Goal: Check status: Check status

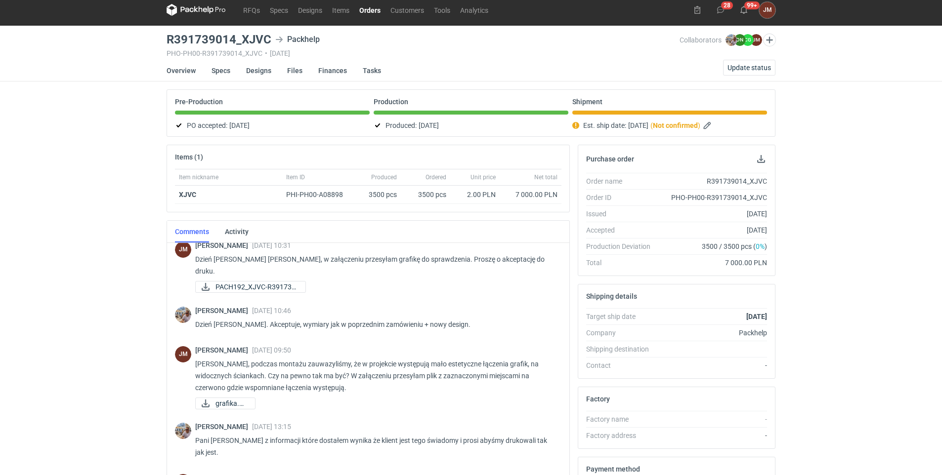
scroll to position [160, 0]
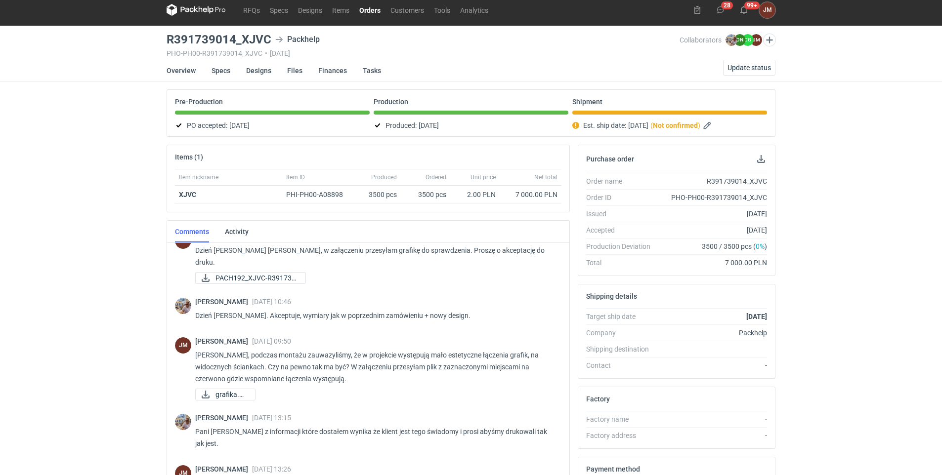
click at [887, 170] on div "RFQs Specs Designs Items Orders Customers Tools Analytics 28 99+ [PERSON_NAME] …" at bounding box center [471, 231] width 942 height 475
click at [754, 66] on span "Update status" at bounding box center [748, 67] width 43 height 7
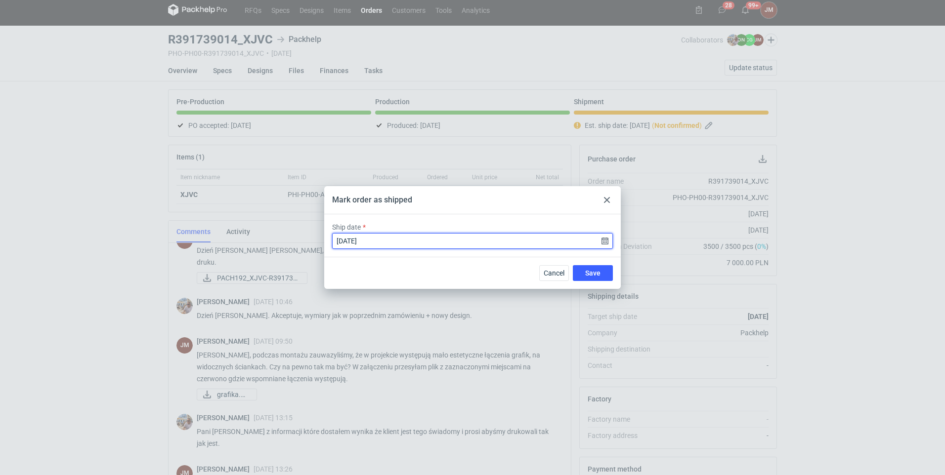
click at [607, 241] on input "[DATE]" at bounding box center [472, 241] width 281 height 16
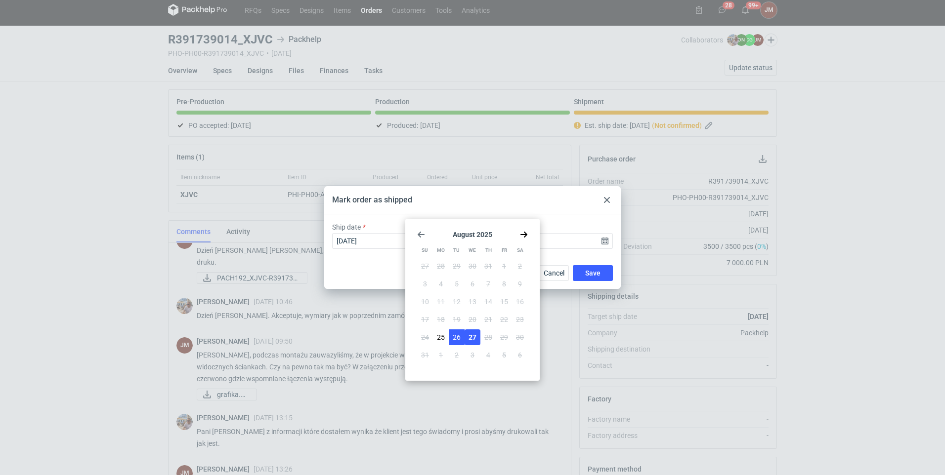
click at [460, 335] on button "26" at bounding box center [457, 338] width 16 height 16
type input "[DATE]"
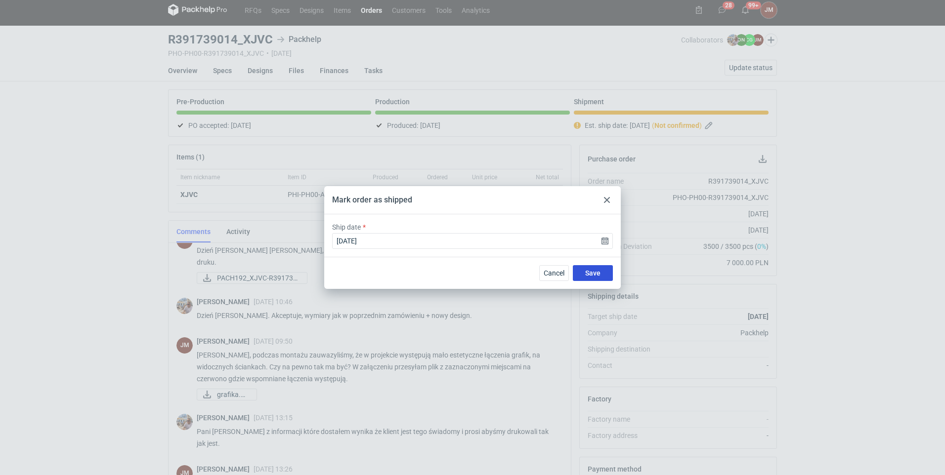
click at [596, 273] on span "Save" at bounding box center [592, 273] width 15 height 7
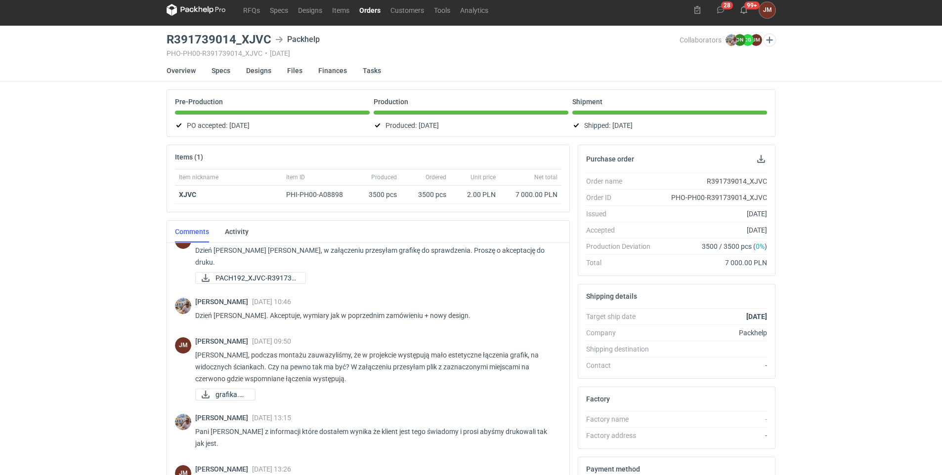
click at [373, 9] on link "Orders" at bounding box center [369, 10] width 31 height 12
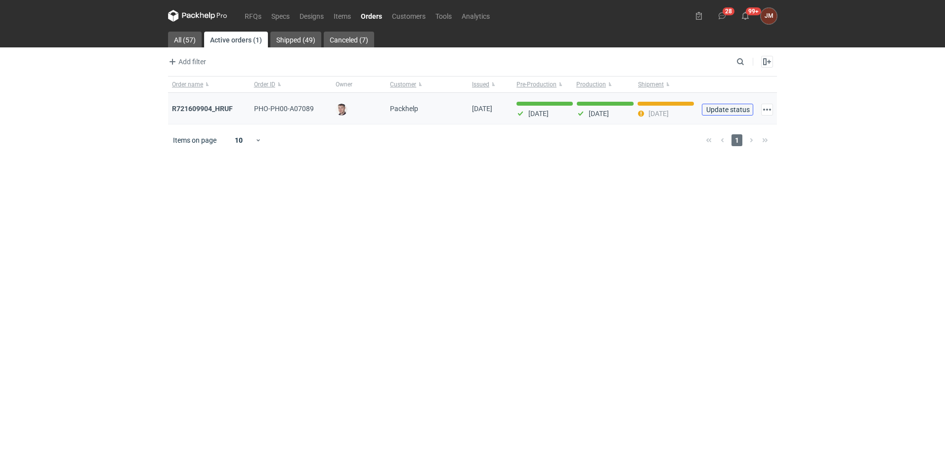
click at [731, 111] on span "Update status" at bounding box center [727, 109] width 42 height 7
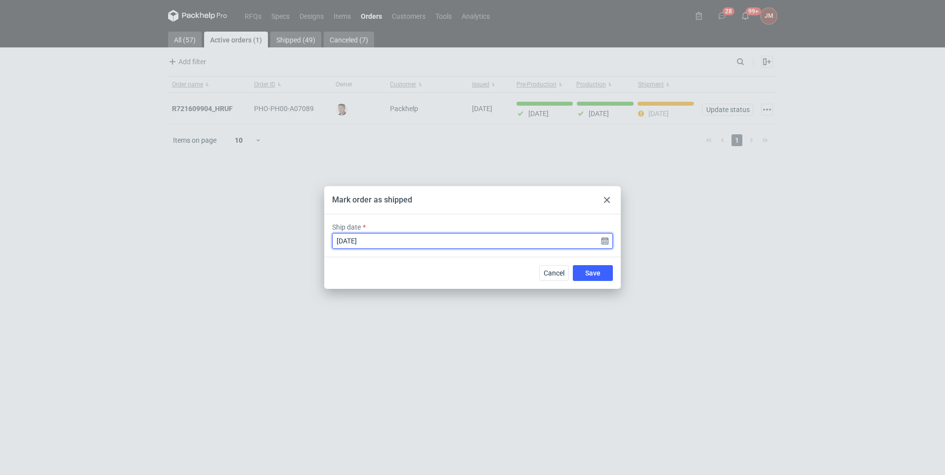
click at [605, 243] on input "[DATE]" at bounding box center [472, 241] width 281 height 16
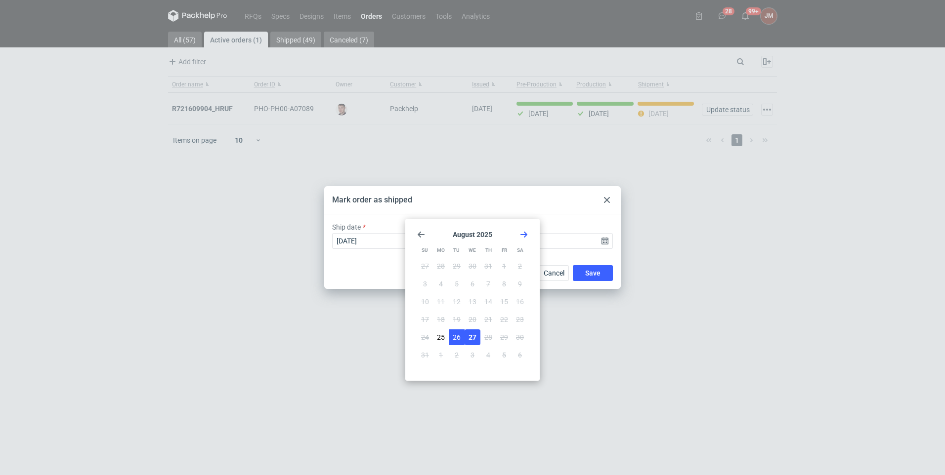
click at [458, 333] on span "26" at bounding box center [457, 337] width 8 height 10
type input "[DATE]"
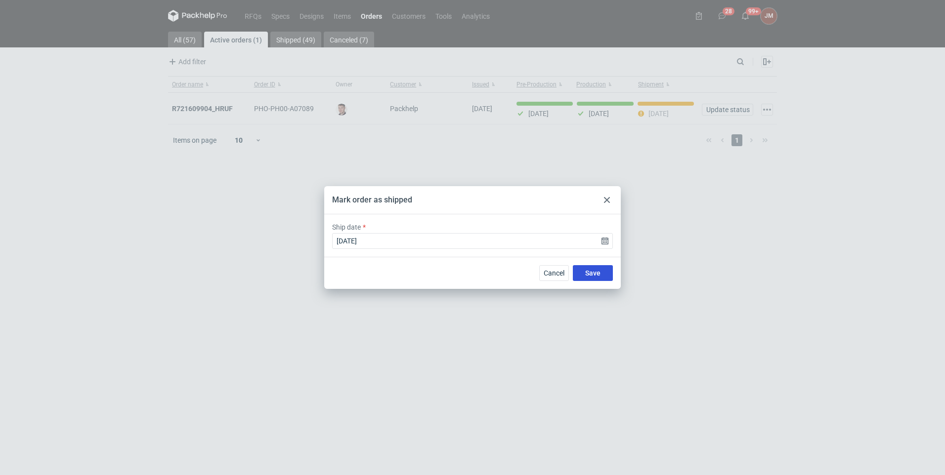
click at [594, 271] on span "Save" at bounding box center [592, 273] width 15 height 7
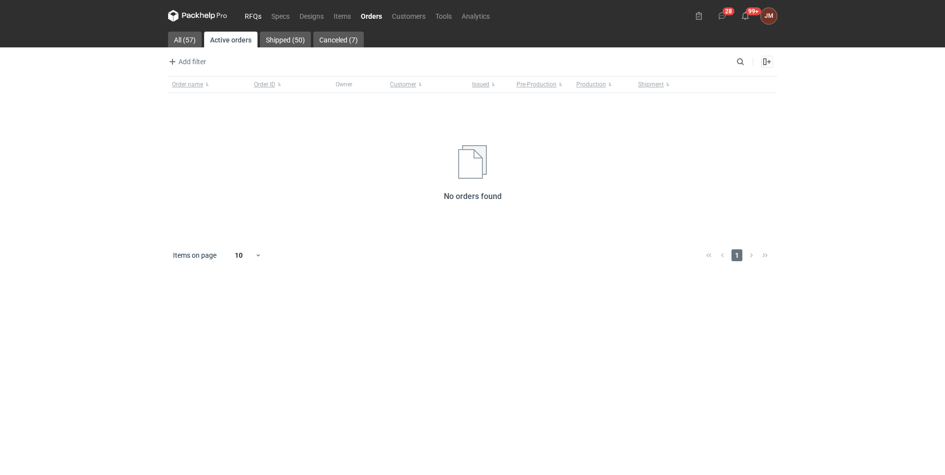
click at [258, 15] on link "RFQs" at bounding box center [253, 16] width 27 height 12
